Goal: Information Seeking & Learning: Find specific fact

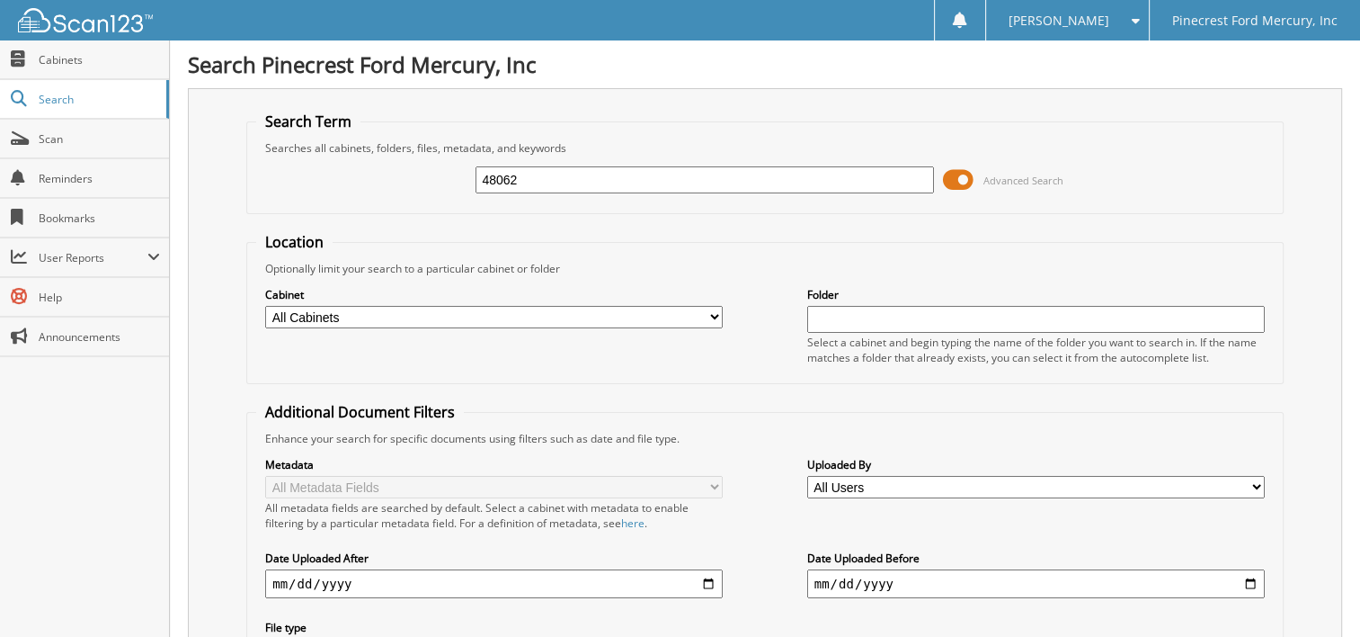
type input "48062"
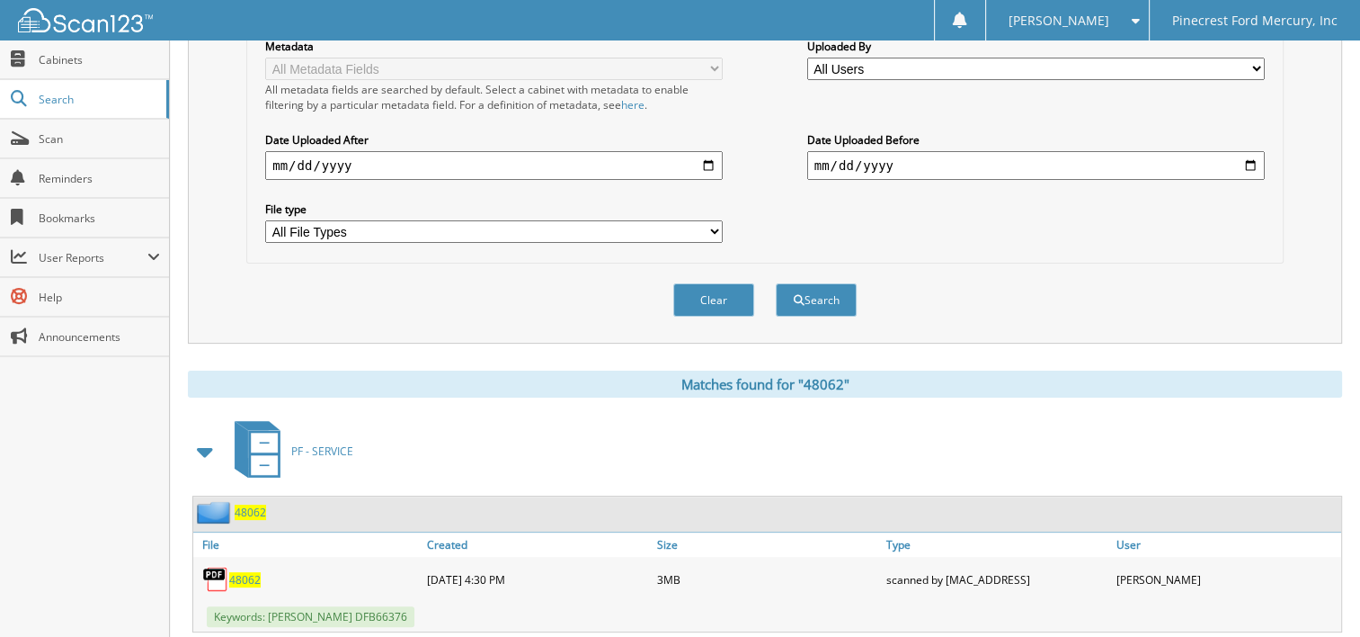
scroll to position [448, 0]
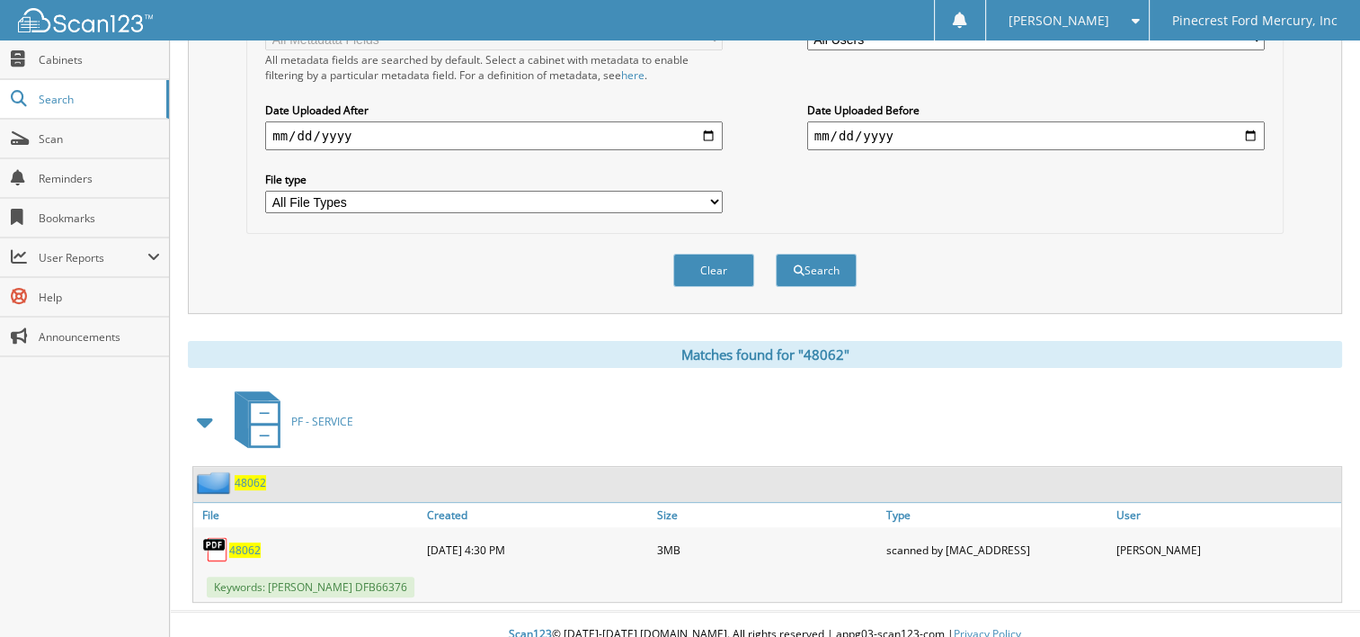
click at [244, 542] on span "48062" at bounding box center [244, 549] width 31 height 15
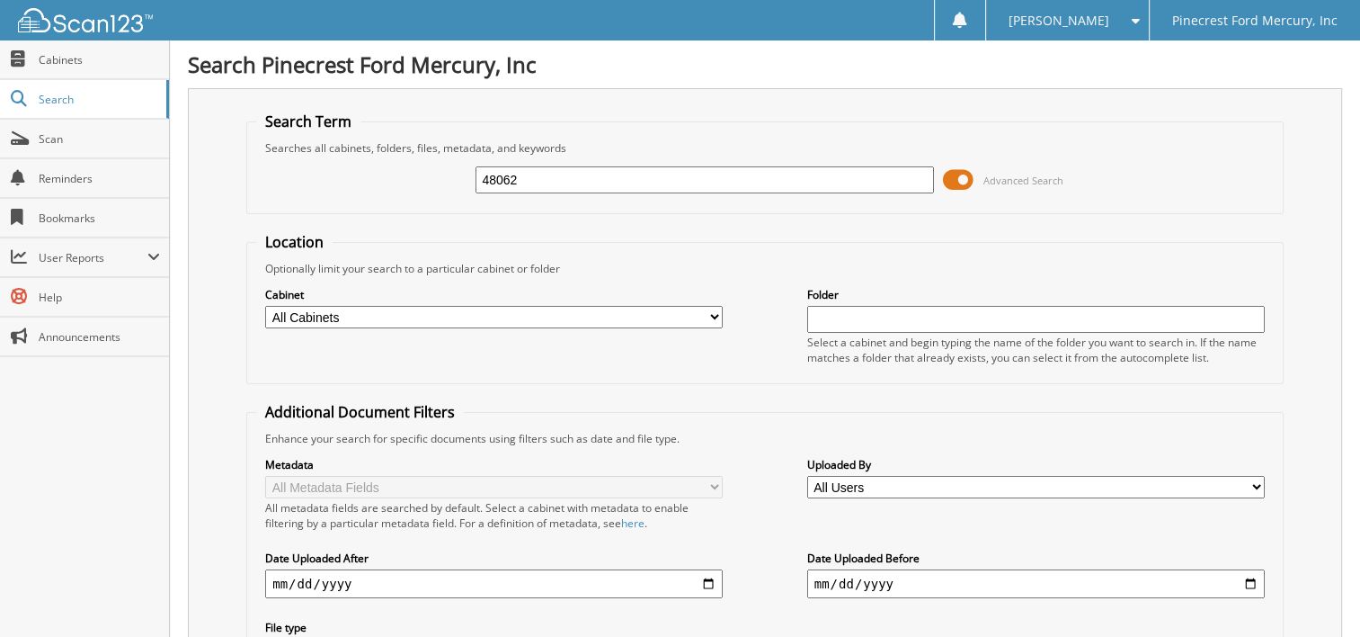
drag, startPoint x: 550, startPoint y: 166, endPoint x: 393, endPoint y: 178, distance: 157.8
click at [393, 178] on div "48062 Advanced Search" at bounding box center [765, 180] width 1018 height 49
type input "48020"
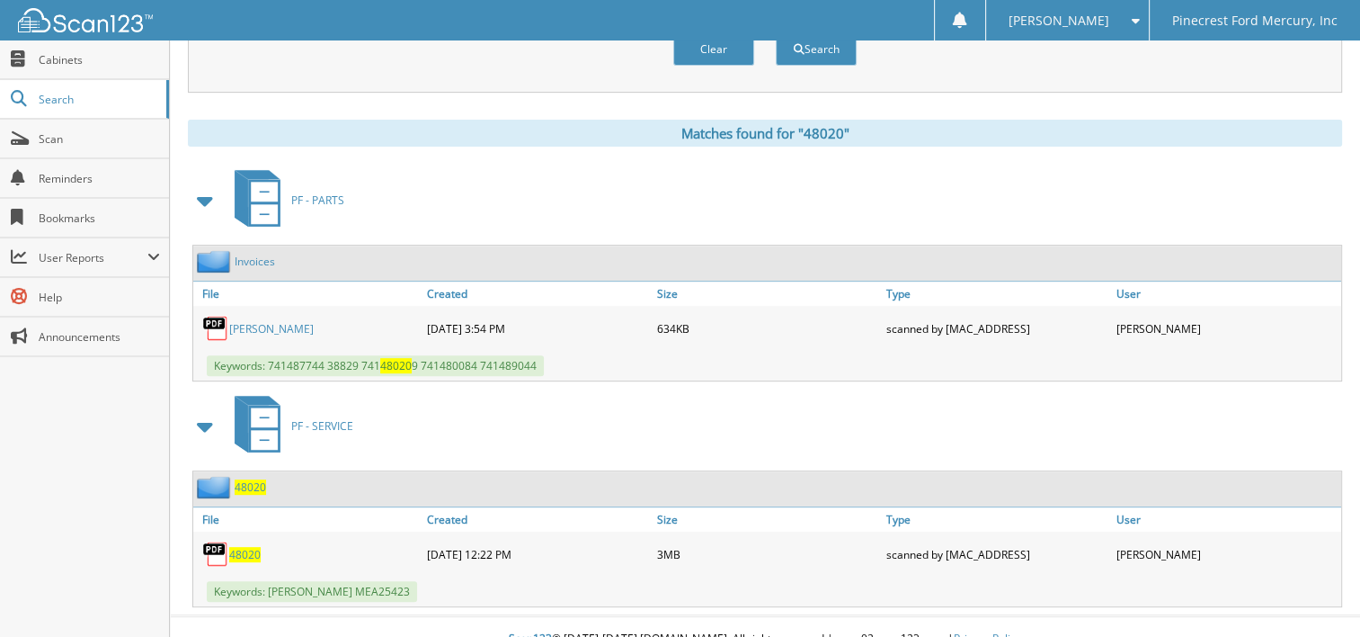
scroll to position [670, 0]
click at [247, 546] on span "48020" at bounding box center [244, 553] width 31 height 15
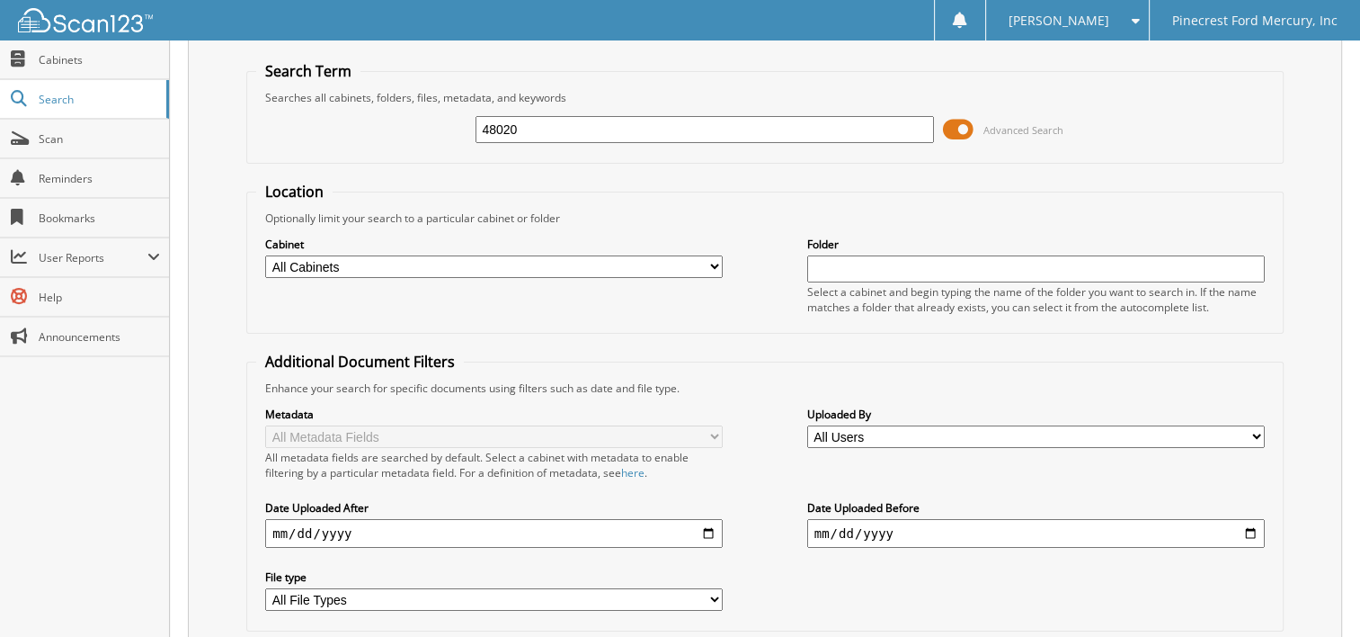
scroll to position [0, 0]
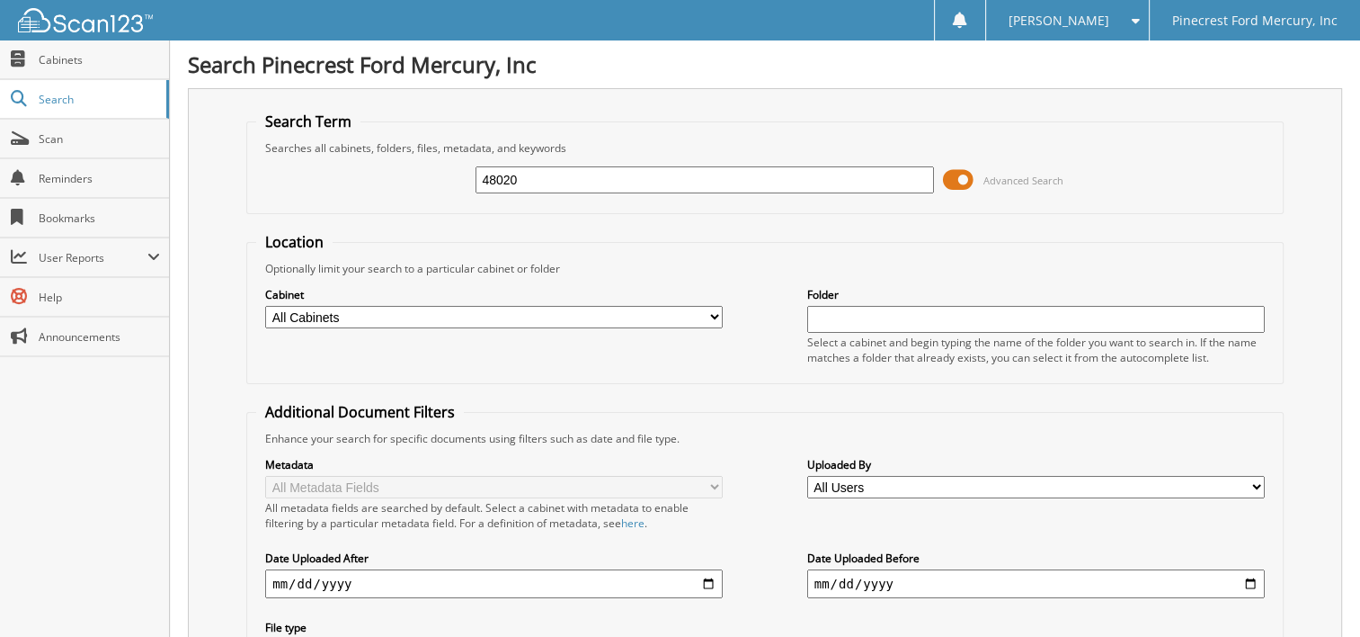
drag, startPoint x: 584, startPoint y: 179, endPoint x: 407, endPoint y: 216, distance: 180.0
click at [407, 216] on form "Search Term Searches all cabinets, folders, files, metadata, and keywords 48020…" at bounding box center [765, 432] width 1038 height 643
paste input "FO250603"
type input "FO250603"
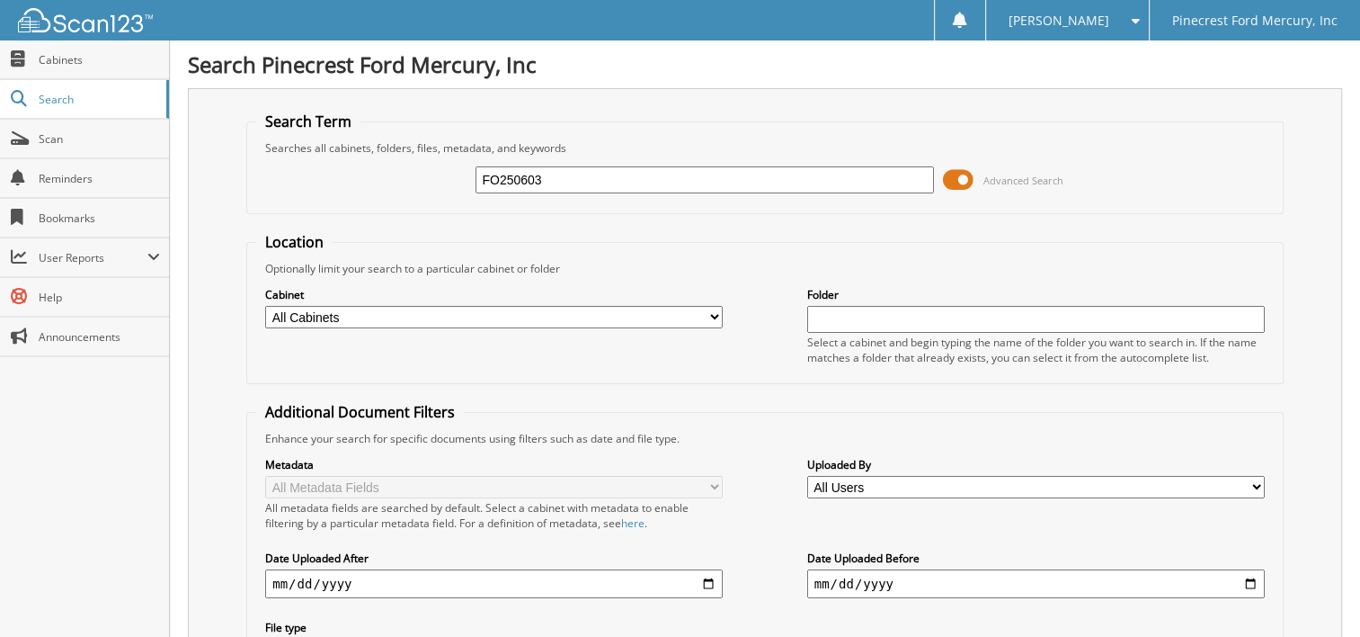
drag, startPoint x: 580, startPoint y: 176, endPoint x: 320, endPoint y: 243, distance: 268.2
click at [320, 243] on form "Search Term Searches all cabinets, folders, files, metadata, and keywords FO250…" at bounding box center [765, 432] width 1038 height 643
type input "49938"
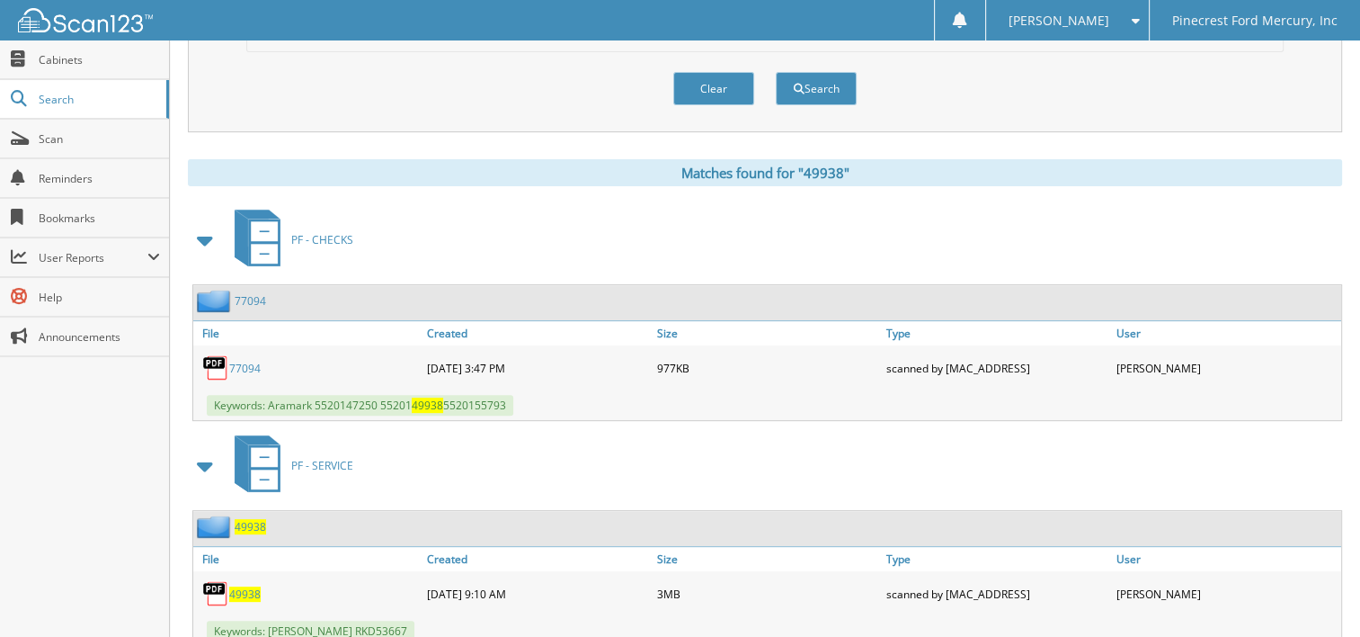
scroll to position [670, 0]
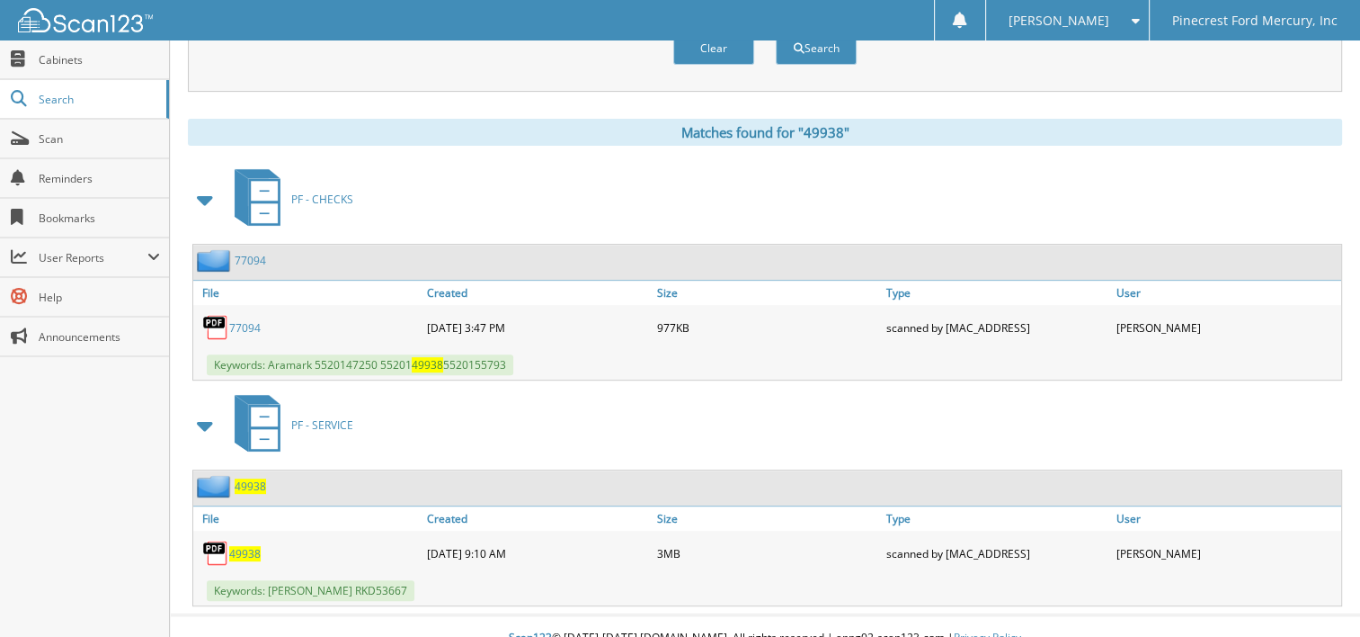
click at [234, 546] on span "49938" at bounding box center [244, 553] width 31 height 15
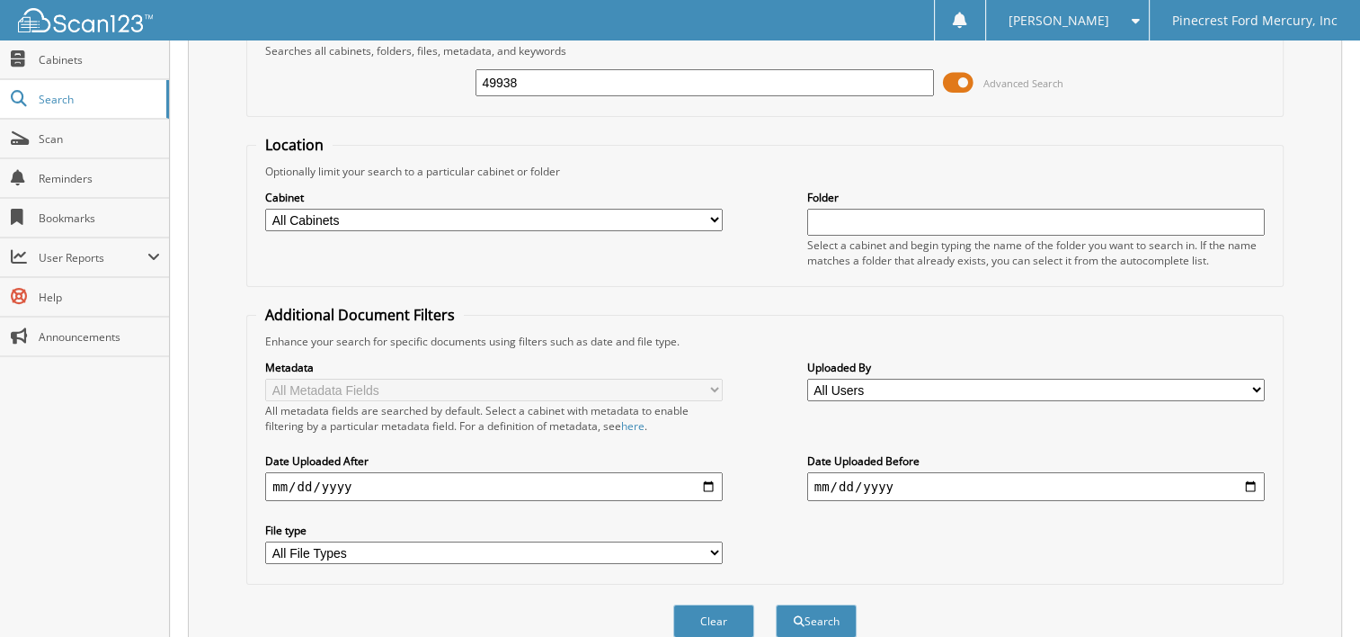
scroll to position [0, 0]
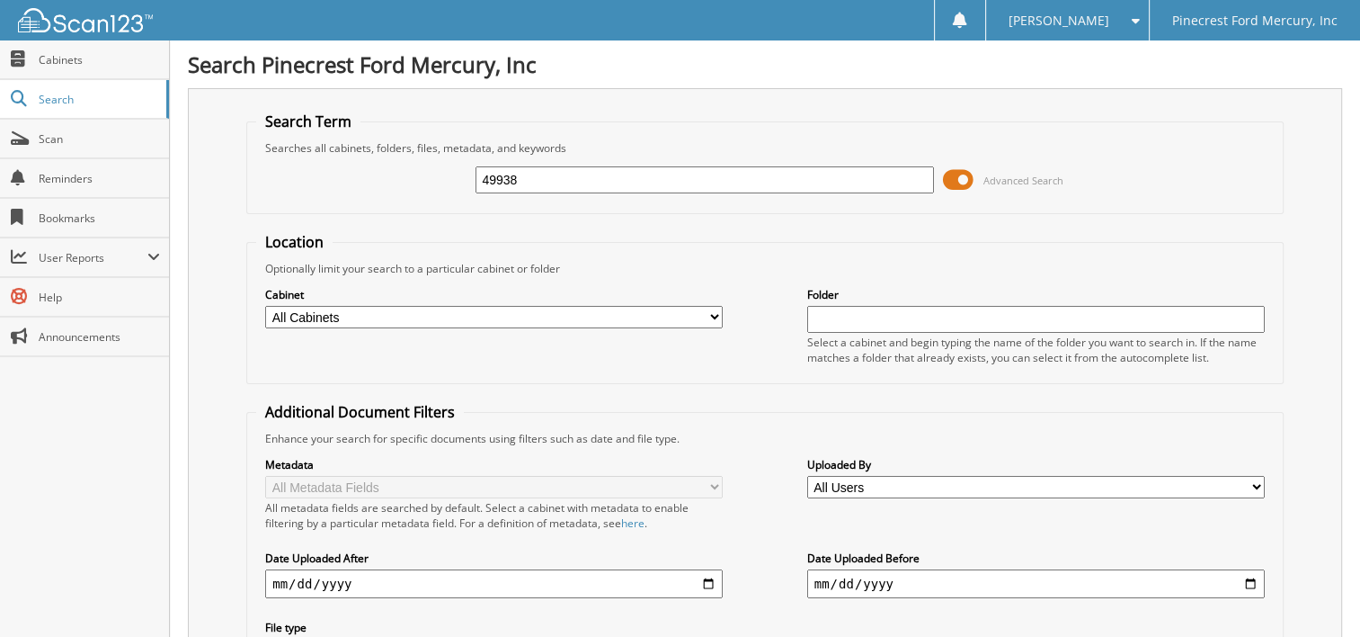
drag, startPoint x: 557, startPoint y: 183, endPoint x: 350, endPoint y: 216, distance: 210.2
click at [350, 216] on form "Search Term Searches all cabinets, folders, files, metadata, and keywords 49938…" at bounding box center [765, 432] width 1038 height 643
type input "49911"
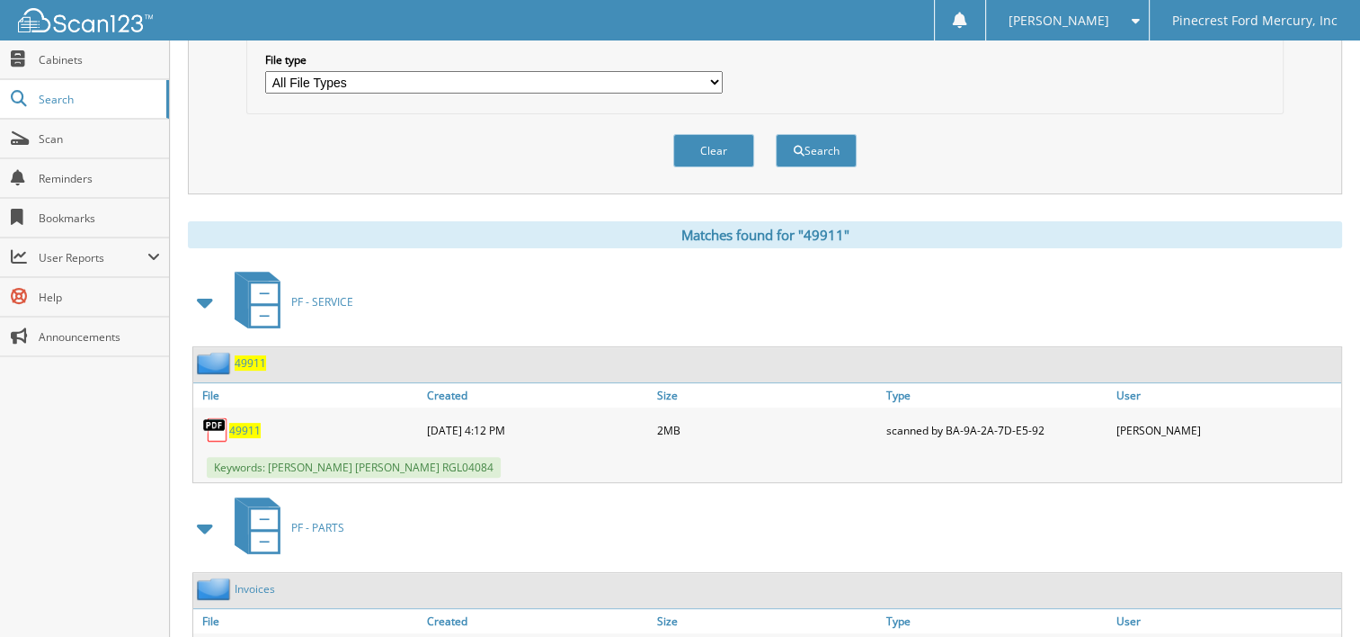
scroll to position [719, 0]
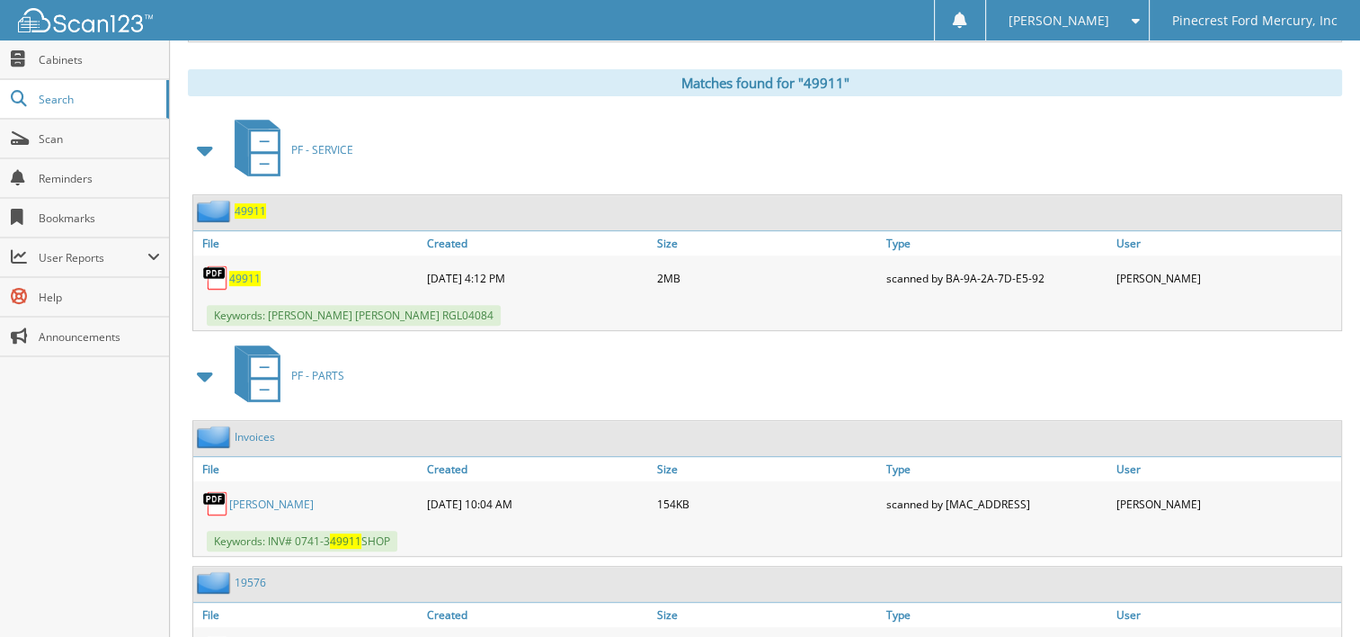
click at [246, 271] on span "49911" at bounding box center [244, 278] width 31 height 15
